Goal: Find specific page/section: Find specific page/section

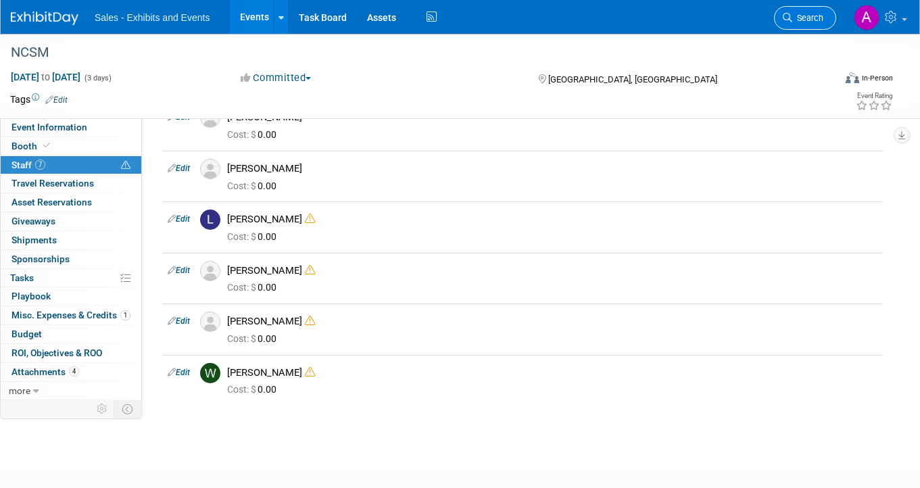
click at [798, 26] on link "Search" at bounding box center [805, 18] width 62 height 24
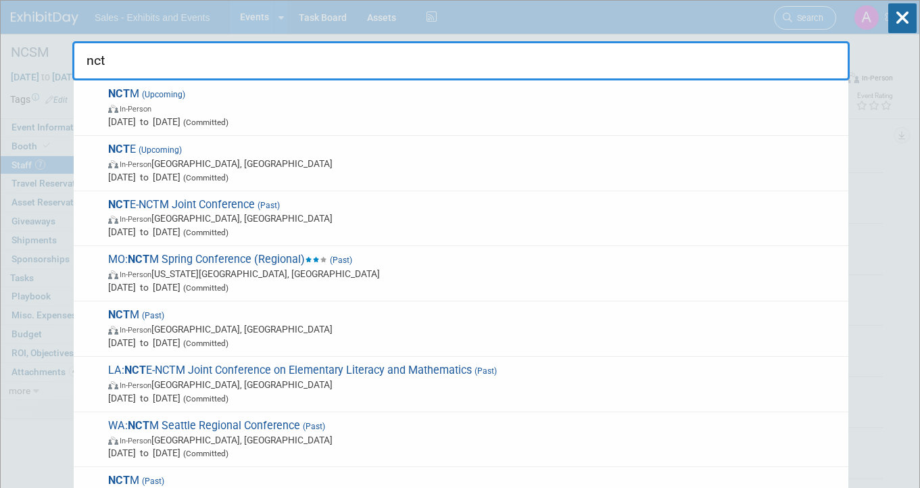
type input "nctm"
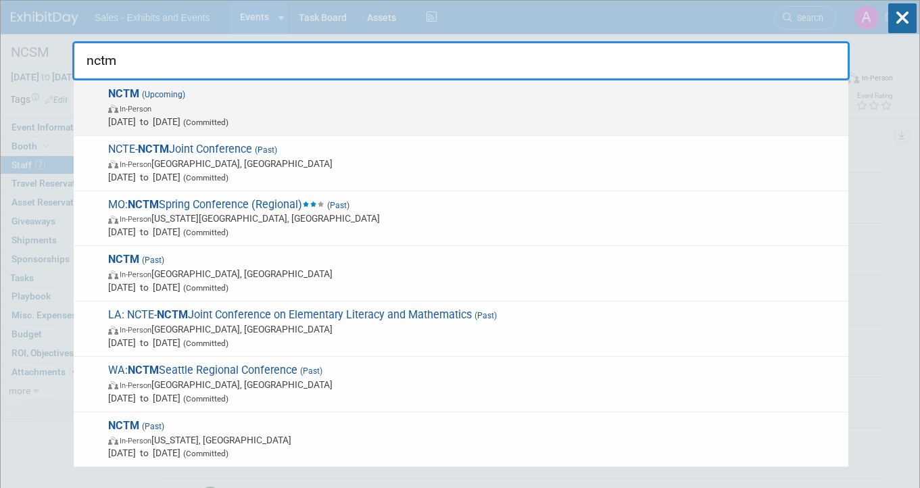
click at [387, 94] on span "NCTM (Upcoming) In-Person [DATE] to [DATE] (Committed)" at bounding box center [473, 107] width 738 height 41
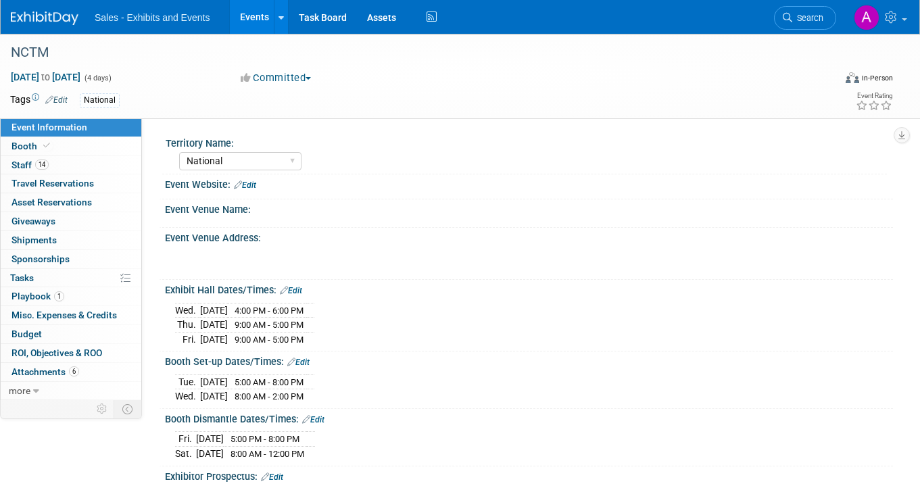
select select "National"
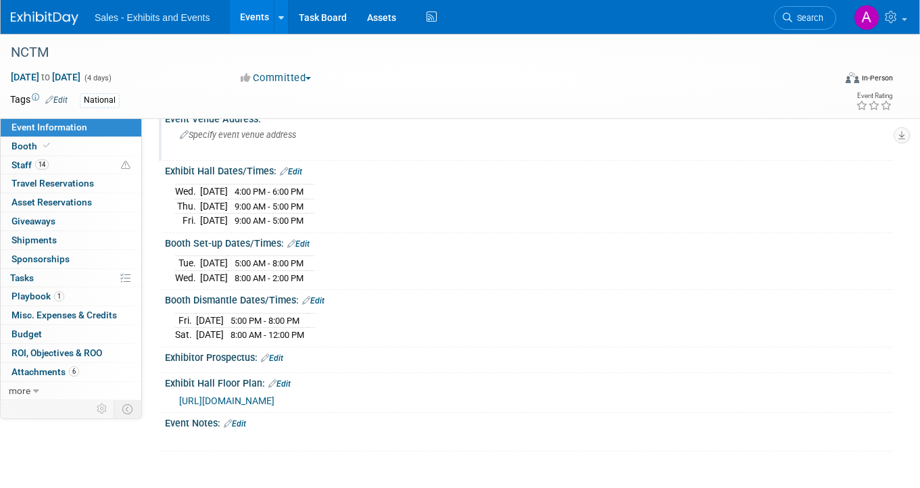
scroll to position [147, 0]
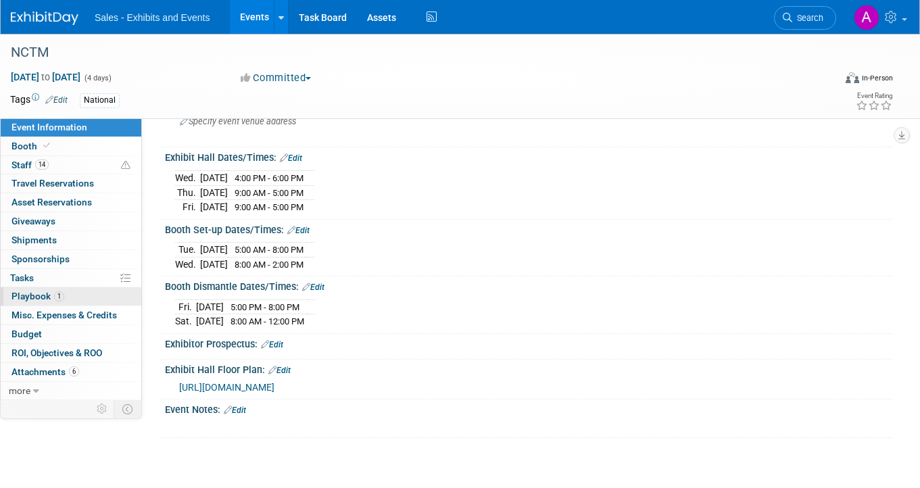
click at [71, 293] on link "1 Playbook 1" at bounding box center [71, 296] width 141 height 18
